Goal: Information Seeking & Learning: Learn about a topic

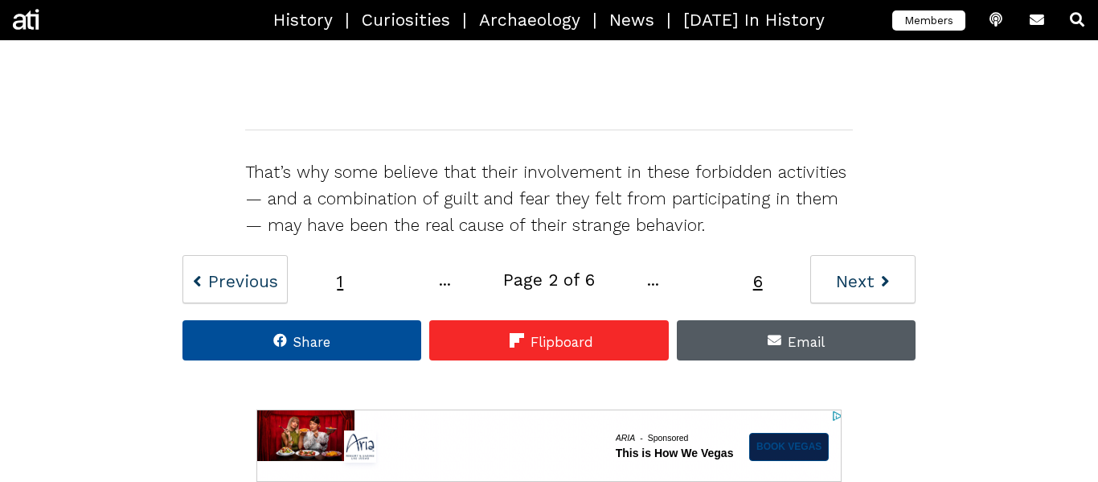
scroll to position [1938, 0]
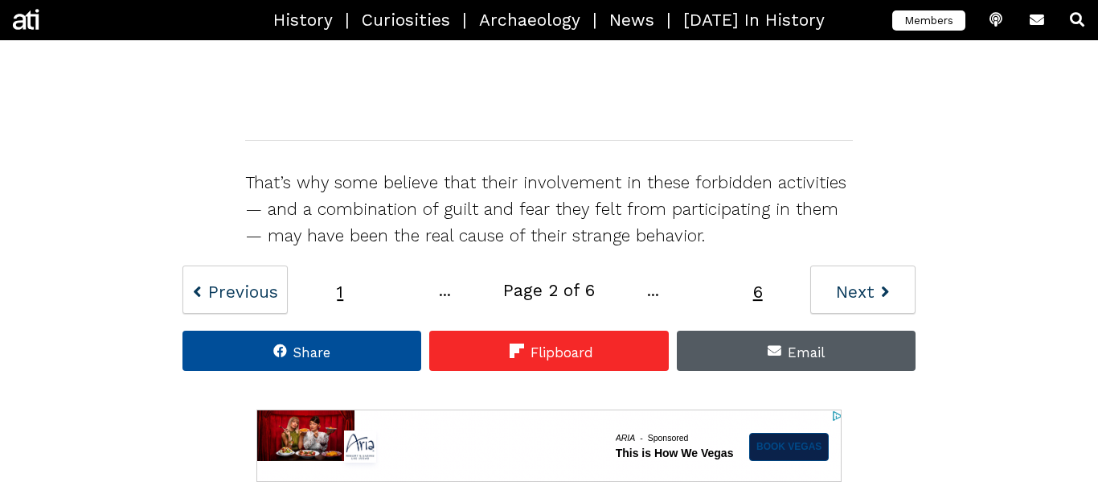
click at [859, 278] on div "Next" at bounding box center [855, 291] width 45 height 27
